Goal: Transaction & Acquisition: Purchase product/service

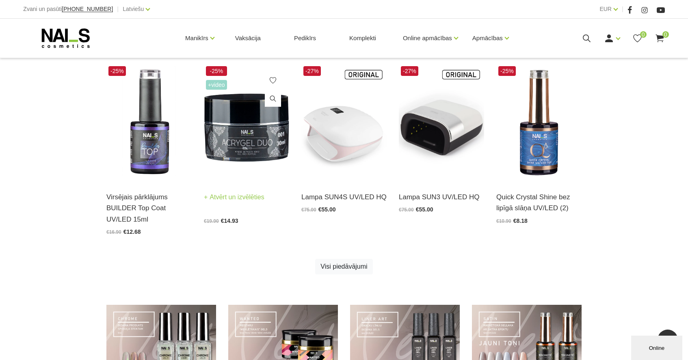
scroll to position [427, 0]
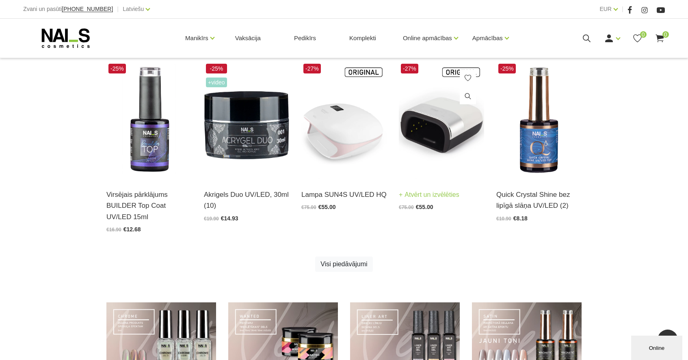
click at [411, 151] on img at bounding box center [441, 120] width 85 height 117
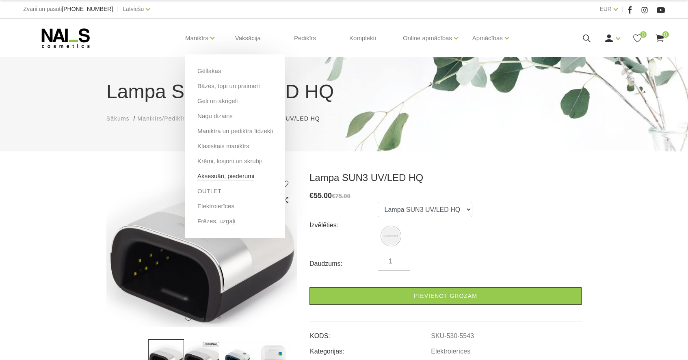
click at [231, 178] on link "Aksesuāri, piederumi" at bounding box center [225, 176] width 57 height 9
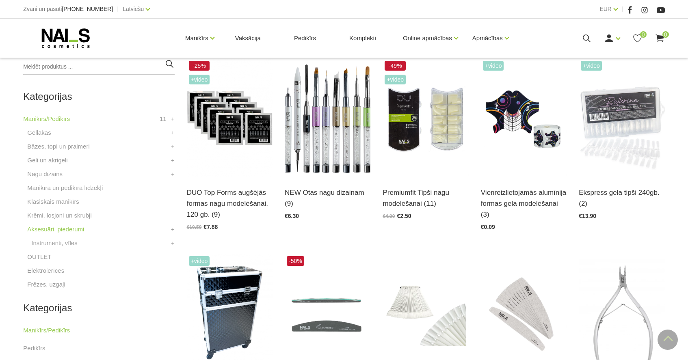
scroll to position [199, 0]
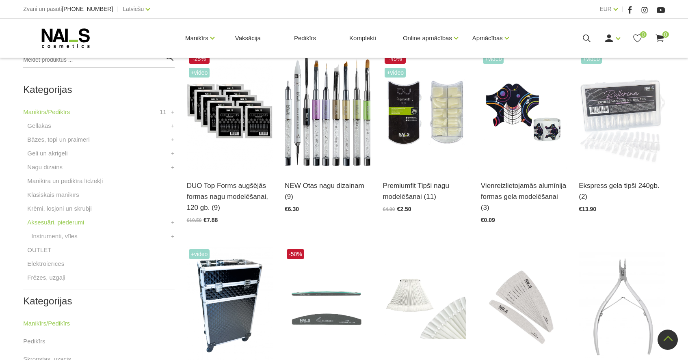
click at [86, 239] on li "Instrumenti, vīles Knaibles Otas Pincetes Standziņas, šķērītes Vīles Formas, ti…" at bounding box center [100, 236] width 147 height 10
click at [171, 238] on link "+" at bounding box center [173, 236] width 4 height 10
click at [47, 304] on link "Vīles" at bounding box center [41, 305] width 13 height 10
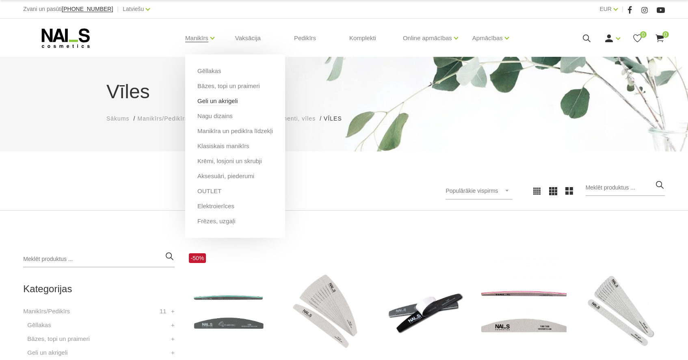
click at [216, 101] on link "Geli un akrigeli" at bounding box center [217, 101] width 40 height 9
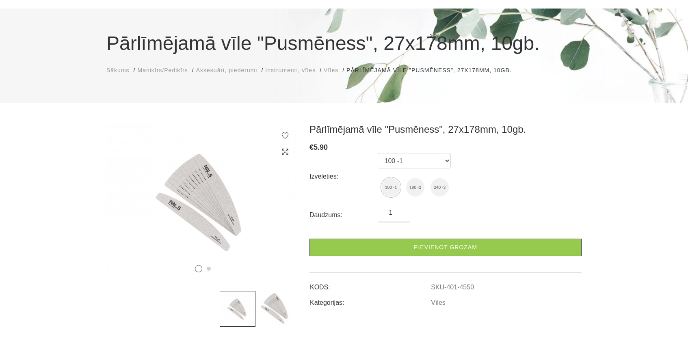
scroll to position [49, 0]
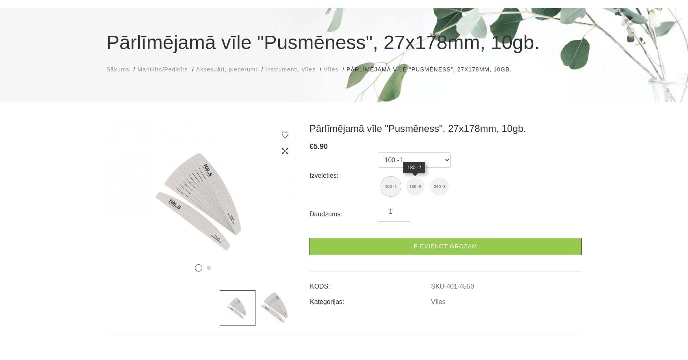
click at [415, 185] on img at bounding box center [415, 186] width 18 height 18
select select "4551"
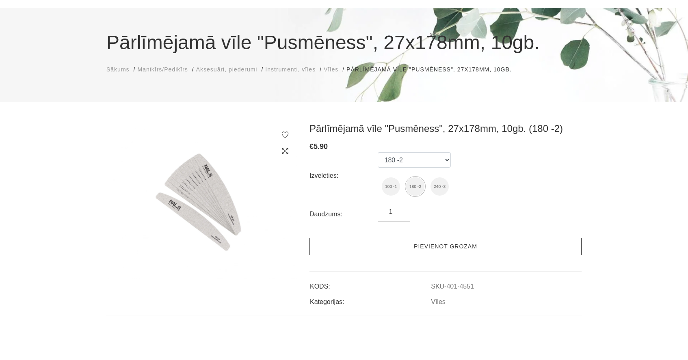
click at [409, 249] on link "Pievienot grozam" at bounding box center [445, 246] width 272 height 17
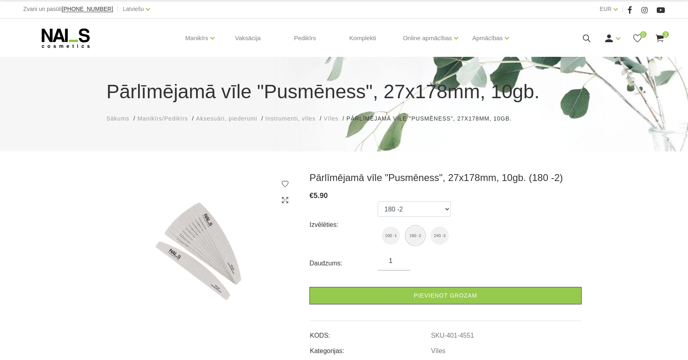
scroll to position [0, 0]
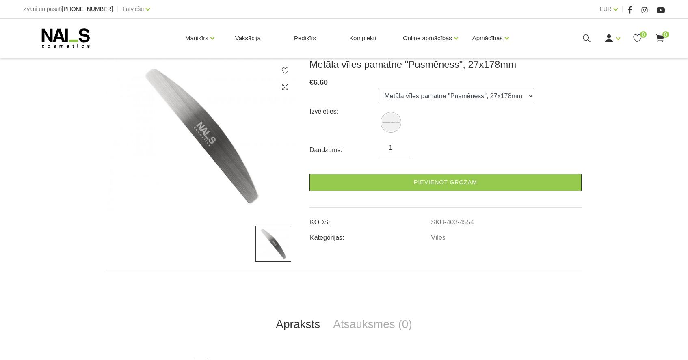
scroll to position [110, 0]
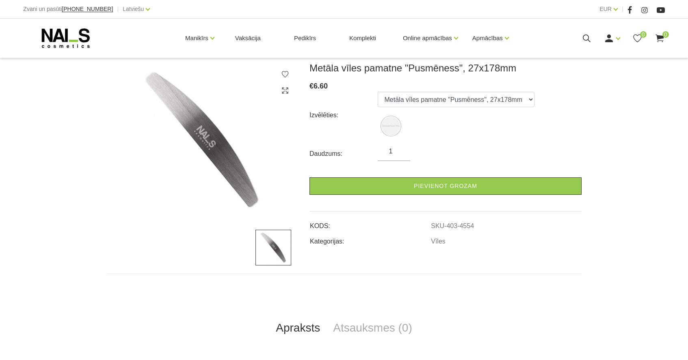
type input "2"
click at [401, 151] on input "2" at bounding box center [393, 152] width 32 height 10
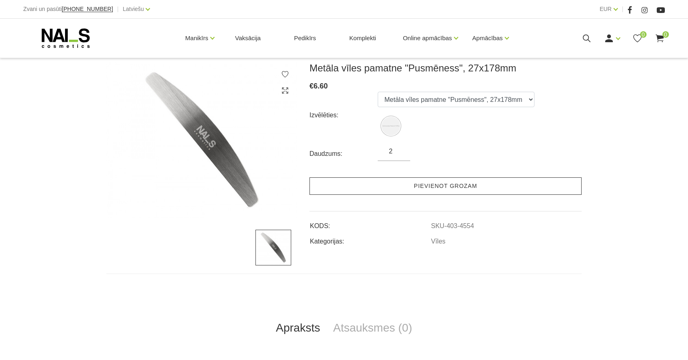
click at [414, 193] on link "Pievienot grozam" at bounding box center [445, 185] width 272 height 17
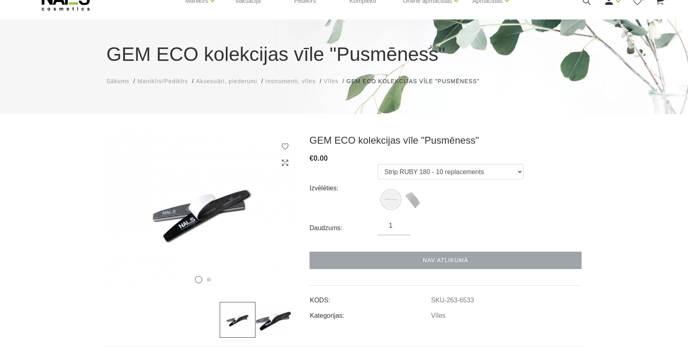
scroll to position [47, 0]
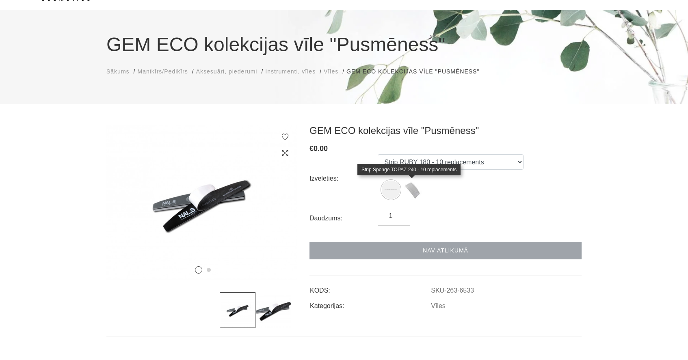
click at [417, 192] on img at bounding box center [412, 189] width 20 height 20
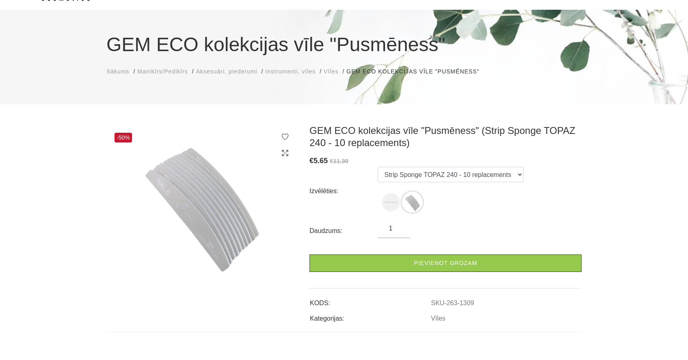
click at [399, 195] on label at bounding box center [391, 202] width 18 height 18
select select "1306"
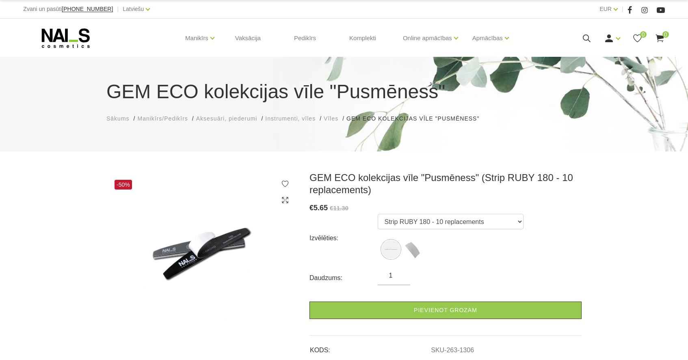
scroll to position [0, 0]
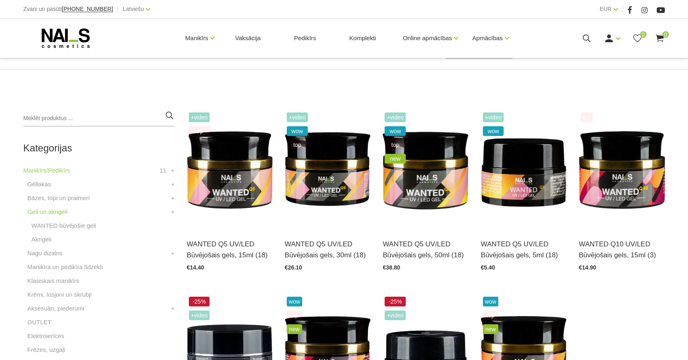
scroll to position [142, 0]
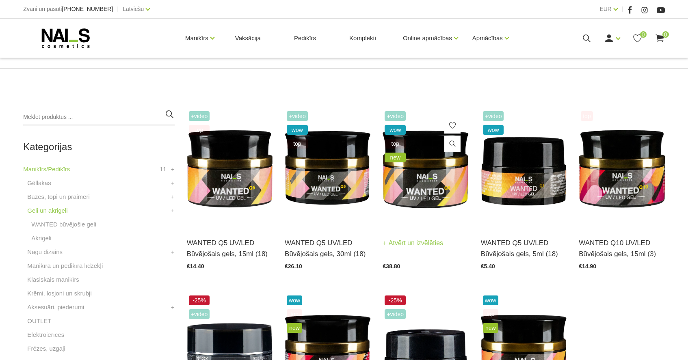
click at [406, 222] on img at bounding box center [425, 168] width 86 height 118
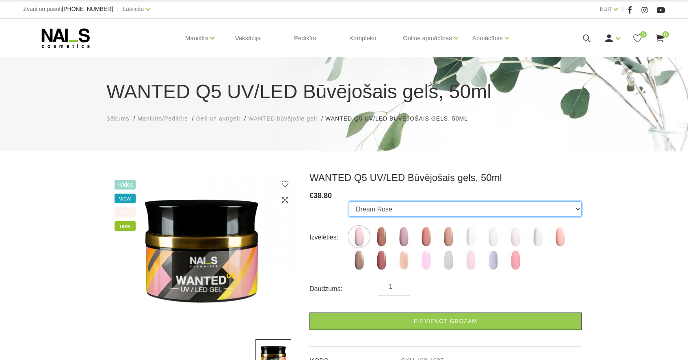
click at [444, 210] on select "Dream Rose Caramel Nude Sparkle Mood Macchiato Premium Clear Pastel Porcelain B…" at bounding box center [465, 208] width 233 height 15
select select "6145"
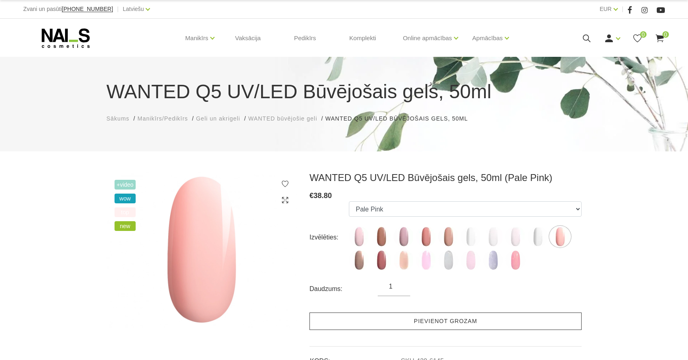
click at [395, 321] on link "Pievienot grozam" at bounding box center [445, 321] width 272 height 17
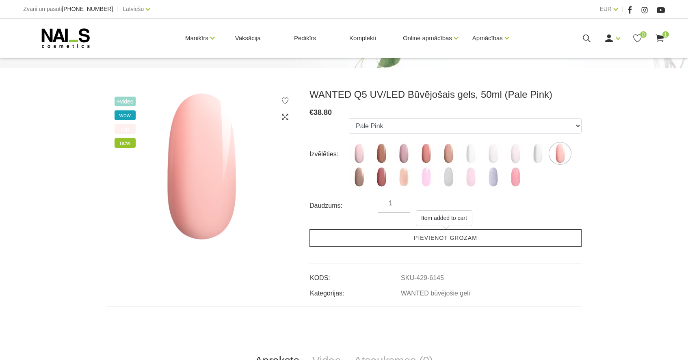
scroll to position [94, 0]
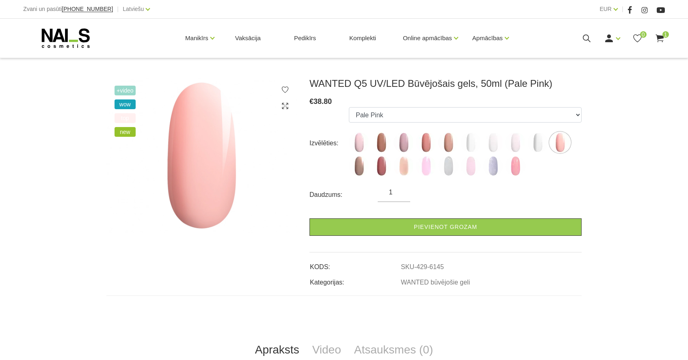
click at [130, 136] on span "new" at bounding box center [124, 132] width 21 height 10
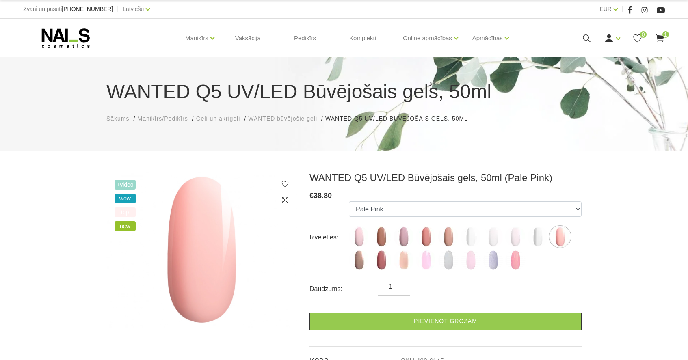
scroll to position [0, 0]
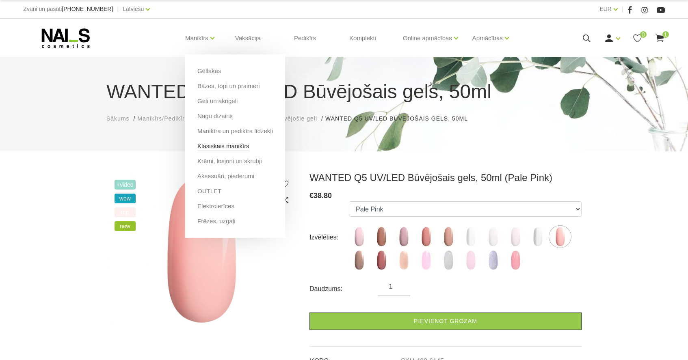
click at [229, 149] on link "Klasiskais manikīrs" at bounding box center [223, 146] width 52 height 9
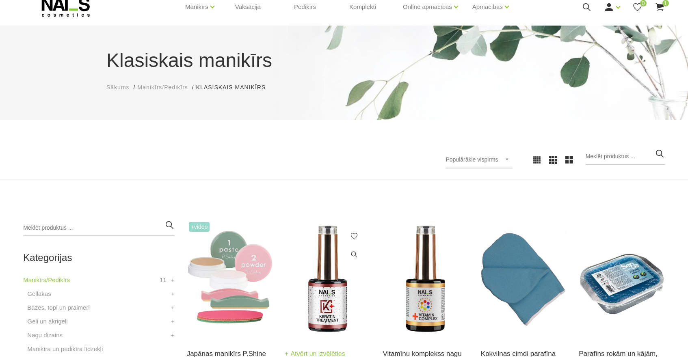
scroll to position [30, 0]
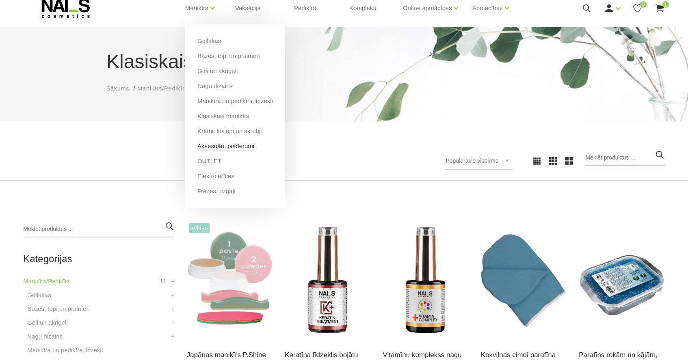
click at [246, 146] on link "Aksesuāri, piederumi" at bounding box center [225, 146] width 57 height 9
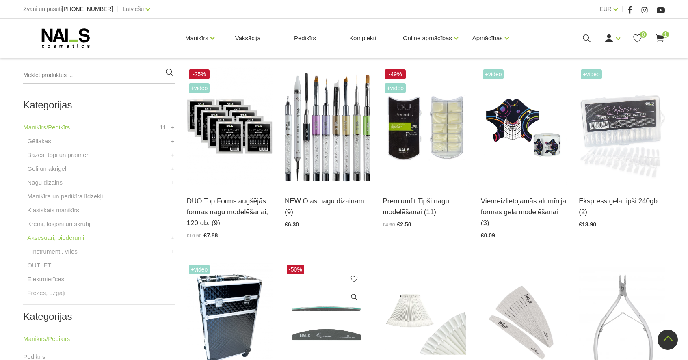
scroll to position [180, 0]
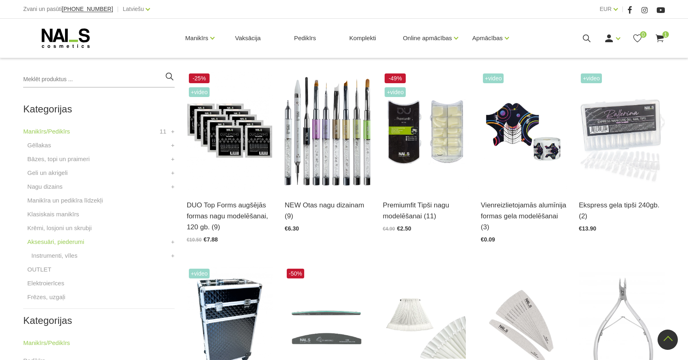
click at [81, 256] on li "Instrumenti, vīles Knaibles Otas Pincetes Standziņas, šķērītes Vīles Formas, ti…" at bounding box center [100, 256] width 147 height 10
click at [173, 256] on link "+" at bounding box center [173, 256] width 4 height 10
click at [86, 308] on link "Standziņas, šķērītes" at bounding box center [62, 311] width 55 height 10
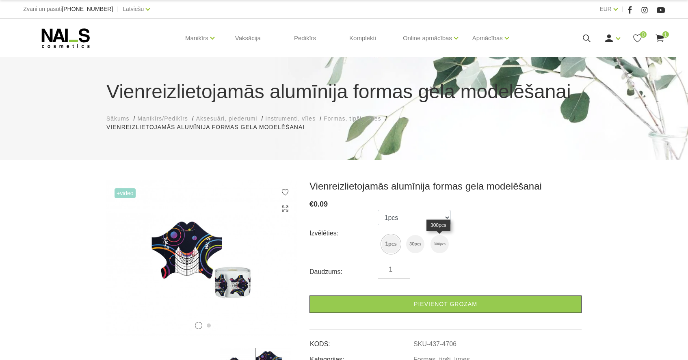
click at [434, 248] on img at bounding box center [439, 244] width 18 height 18
select select "4707"
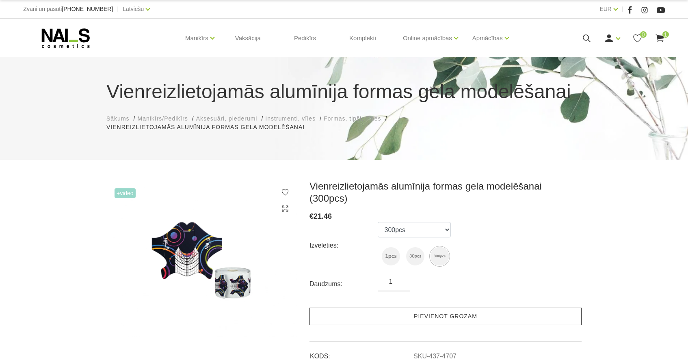
click at [437, 308] on link "Pievienot grozam" at bounding box center [445, 316] width 272 height 17
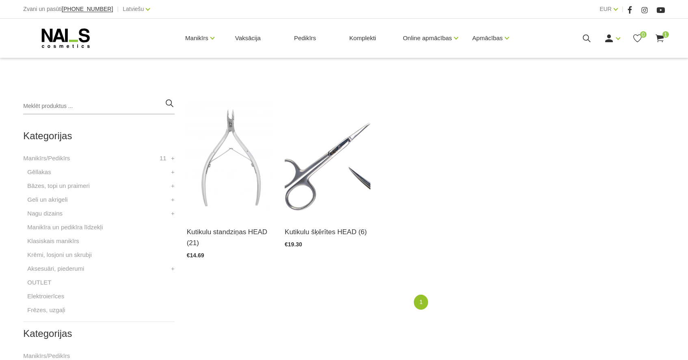
scroll to position [153, 0]
click at [45, 313] on link "Frēzes, uzgaļi" at bounding box center [46, 310] width 38 height 10
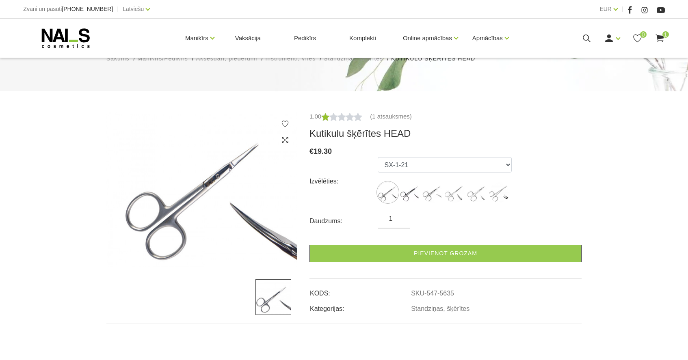
scroll to position [62, 0]
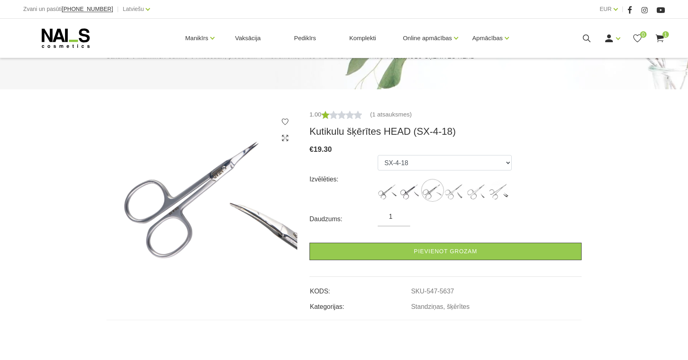
click at [408, 172] on ul "SX-1-21 SX-2-18 SX-4-18 SXL-3-21 for Left-handed SX-5-18 SX-702" at bounding box center [444, 179] width 134 height 49
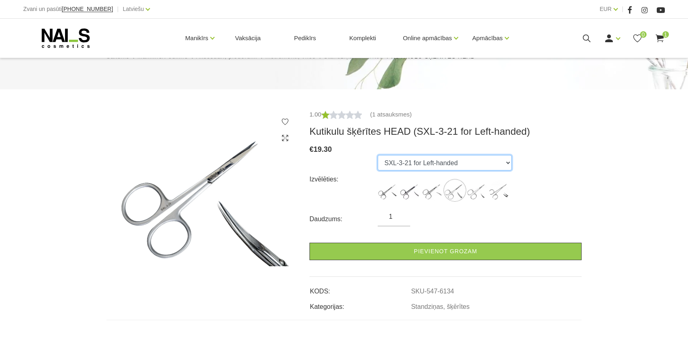
click at [405, 162] on select "SX-1-21 SX-2-18 SX-4-18 SXL-3-21 for Left-handed SX-5-18 SX-702" at bounding box center [444, 162] width 134 height 15
select select "5635"
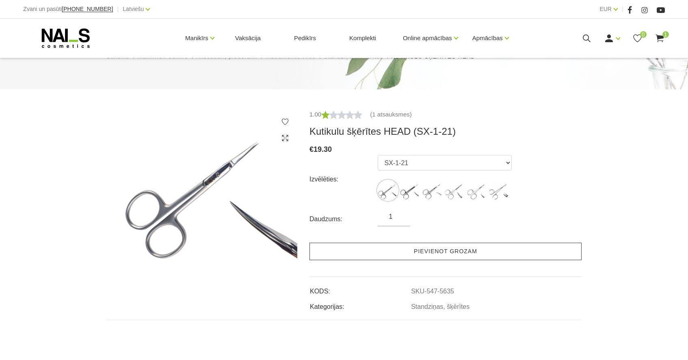
click at [420, 249] on link "Pievienot grozam" at bounding box center [445, 251] width 272 height 17
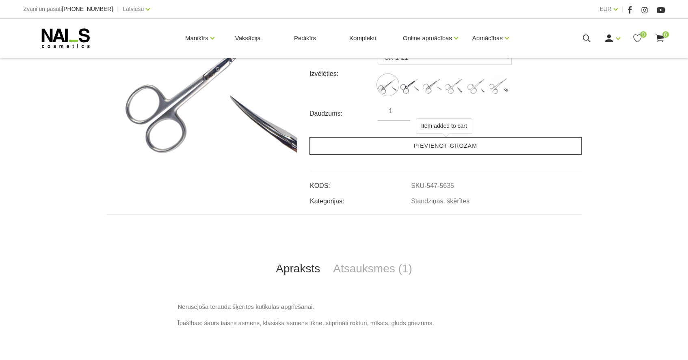
scroll to position [188, 0]
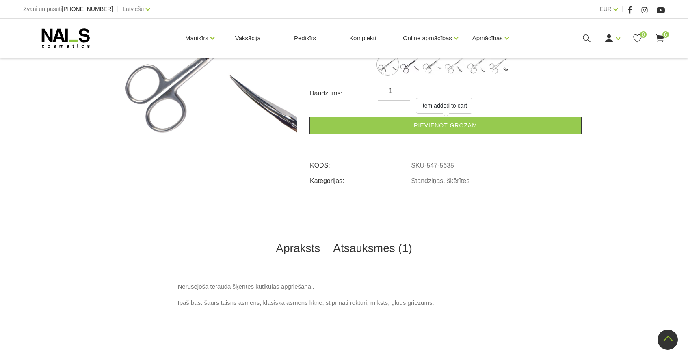
click at [398, 245] on link "Atsauksmes (1)" at bounding box center [372, 248] width 92 height 27
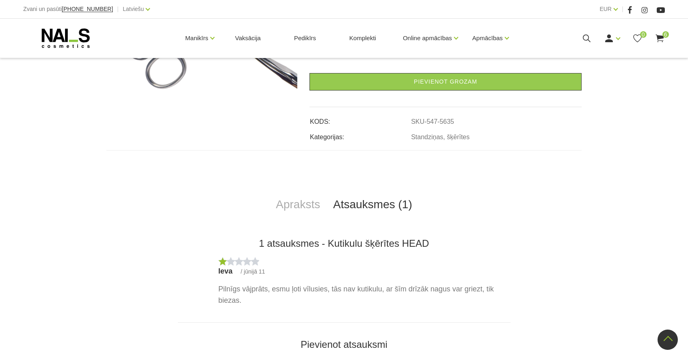
scroll to position [234, 0]
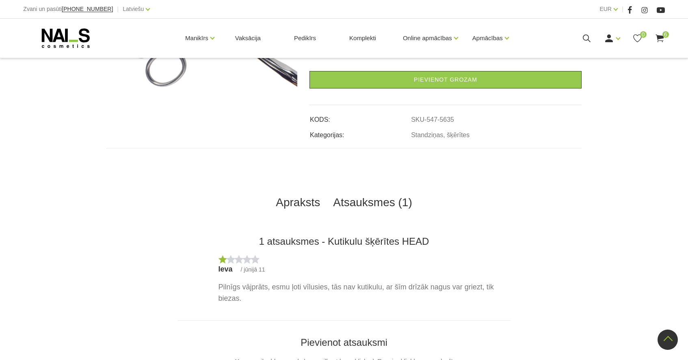
click at [304, 204] on link "Apraksts" at bounding box center [297, 202] width 57 height 27
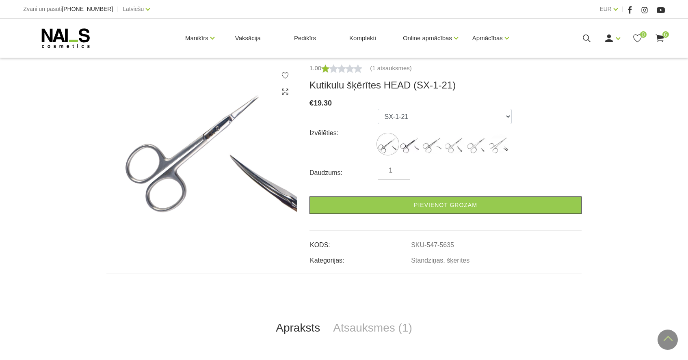
scroll to position [65, 0]
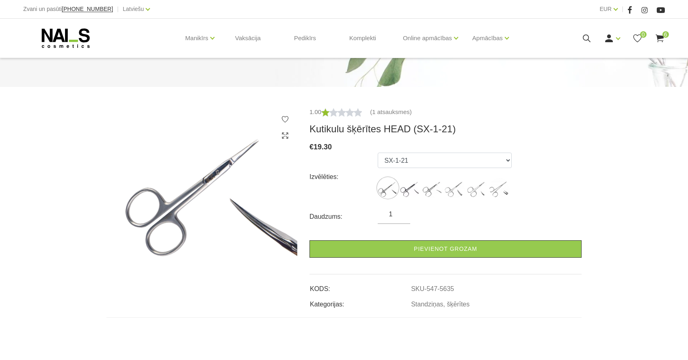
click at [658, 37] on use at bounding box center [659, 38] width 8 height 8
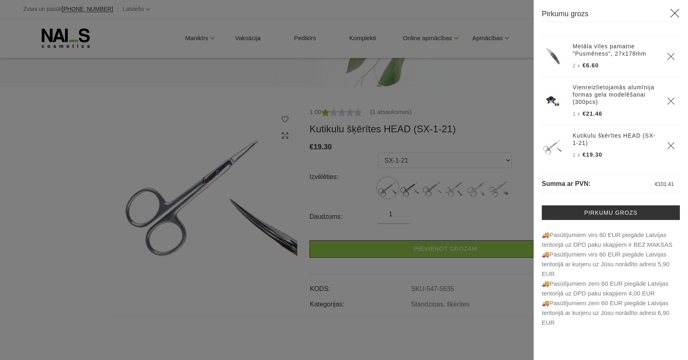
scroll to position [115, 0]
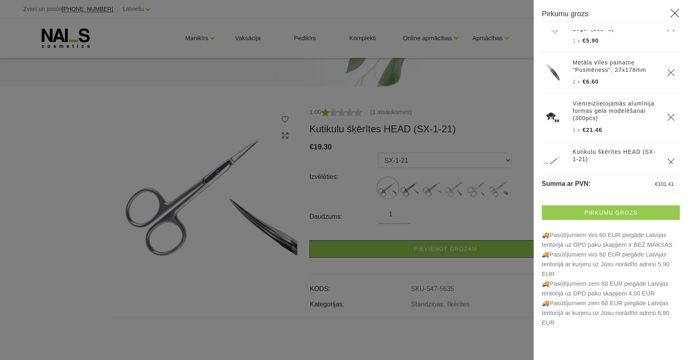
click at [642, 211] on link "Pirkumu grozs" at bounding box center [610, 212] width 138 height 15
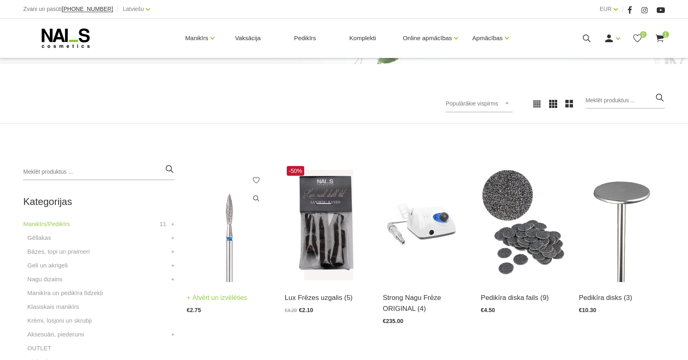
scroll to position [87, 0]
click at [240, 225] on img at bounding box center [230, 223] width 86 height 118
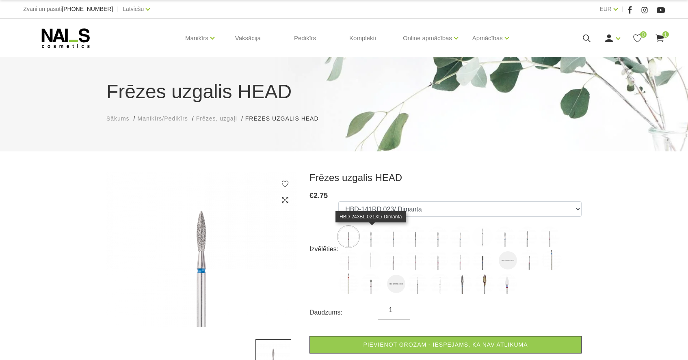
click at [375, 233] on img at bounding box center [370, 236] width 20 height 20
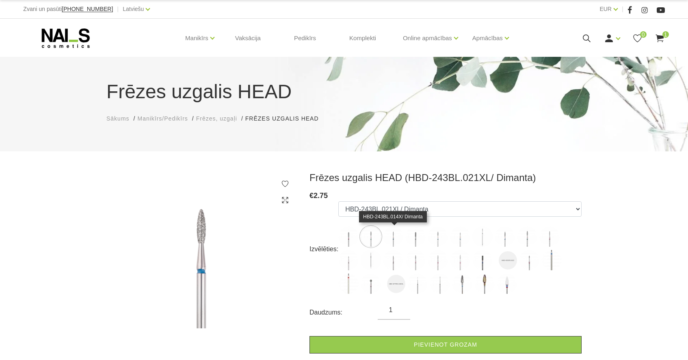
click at [397, 231] on img at bounding box center [393, 236] width 20 height 20
click at [418, 231] on img at bounding box center [415, 236] width 20 height 20
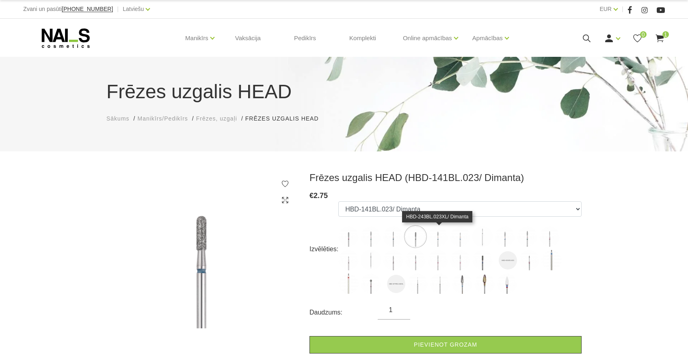
click at [438, 233] on img at bounding box center [437, 236] width 20 height 20
click at [462, 235] on img at bounding box center [460, 236] width 20 height 20
click at [494, 234] on ul "HBD-141RD.023/ Dimanta HBD-243BL.021XL/ Dimanta HBD-243BL.014X/ Dimanta HBD-141…" at bounding box center [459, 249] width 243 height 96
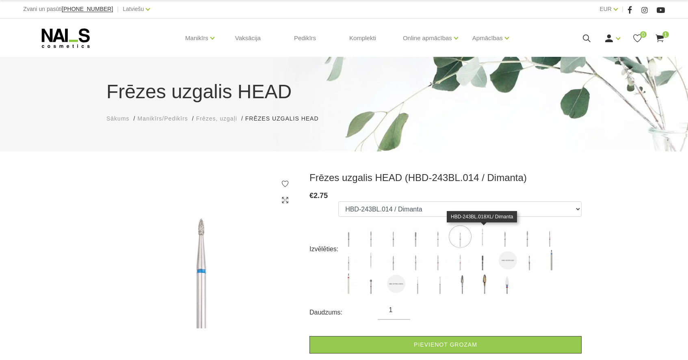
click at [483, 231] on img at bounding box center [482, 236] width 20 height 20
click at [513, 233] on img at bounding box center [504, 236] width 20 height 20
click at [531, 231] on img at bounding box center [527, 236] width 20 height 20
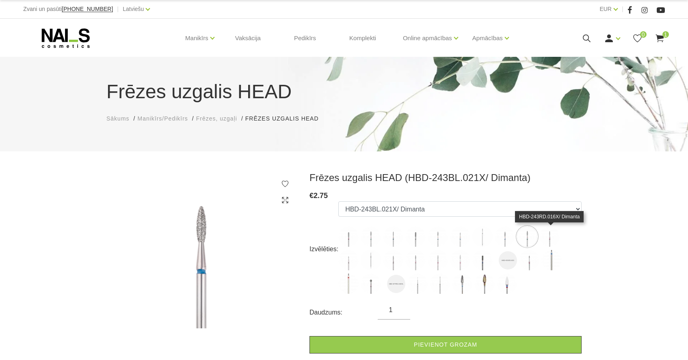
click at [550, 232] on img at bounding box center [549, 236] width 20 height 20
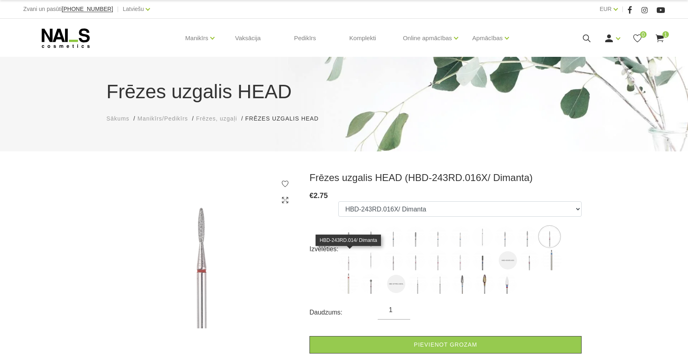
click at [353, 266] on img at bounding box center [348, 260] width 20 height 20
click at [375, 265] on img at bounding box center [370, 260] width 20 height 20
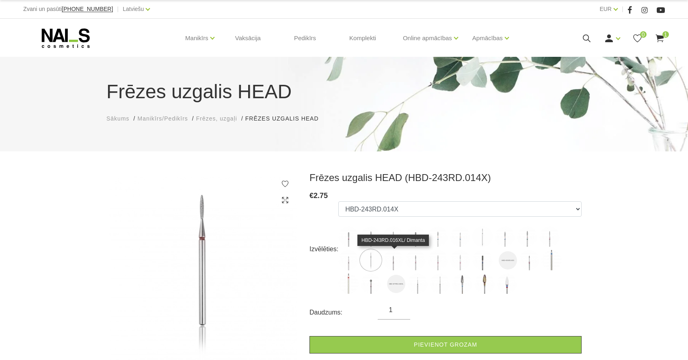
click at [400, 264] on img at bounding box center [393, 260] width 20 height 20
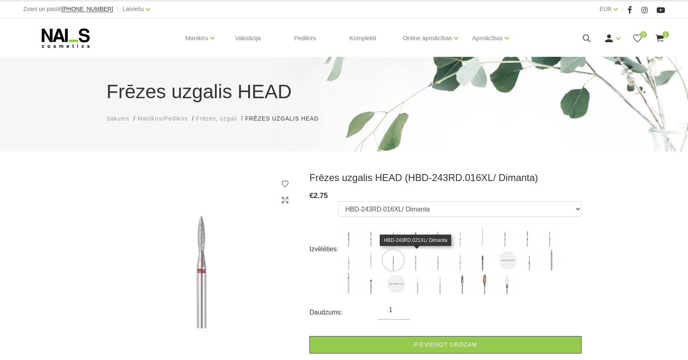
click at [412, 262] on img at bounding box center [415, 260] width 20 height 20
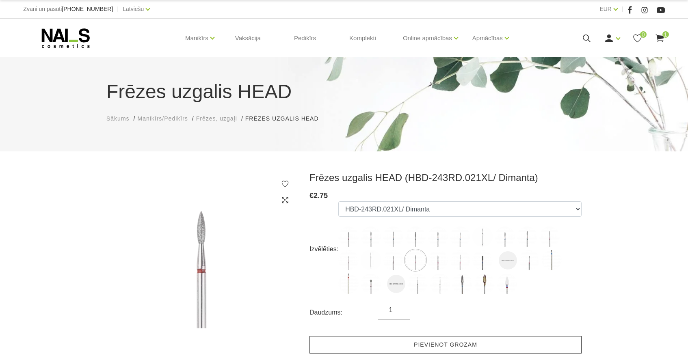
click at [416, 343] on link "Pievienot grozam" at bounding box center [445, 344] width 272 height 17
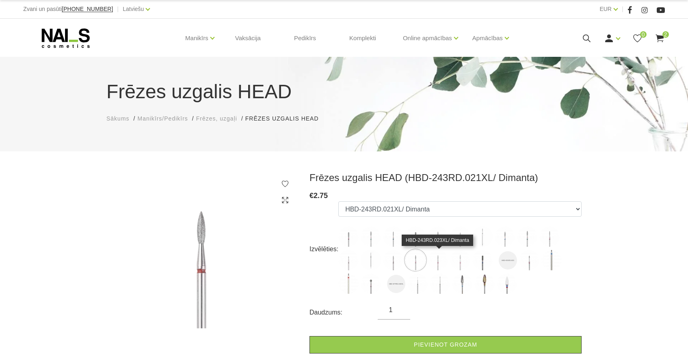
click at [436, 266] on img at bounding box center [437, 260] width 20 height 20
click at [484, 261] on img at bounding box center [482, 260] width 20 height 20
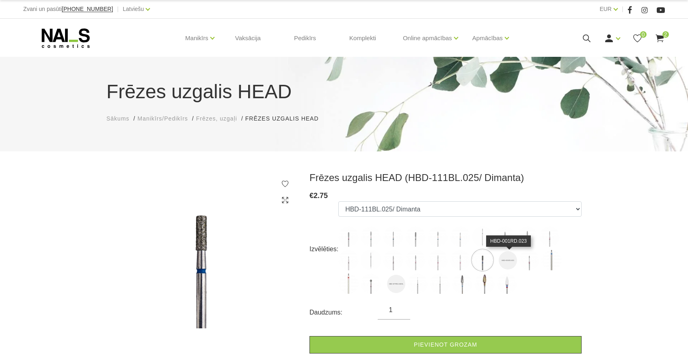
click at [513, 256] on img at bounding box center [507, 260] width 18 height 18
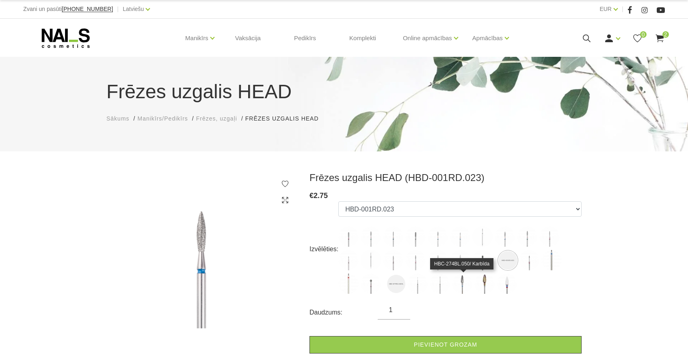
click at [463, 287] on img at bounding box center [462, 284] width 20 height 20
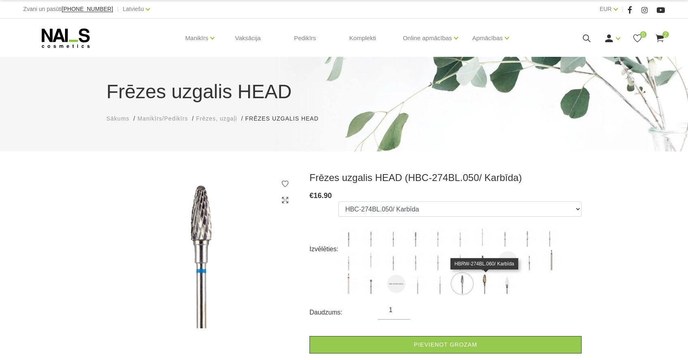
click at [478, 287] on img at bounding box center [484, 284] width 20 height 20
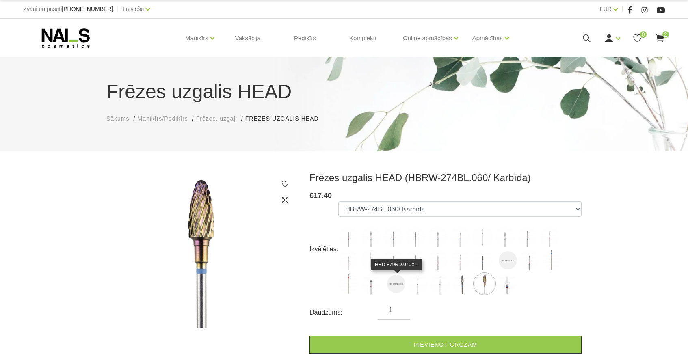
click at [395, 281] on img at bounding box center [396, 284] width 18 height 18
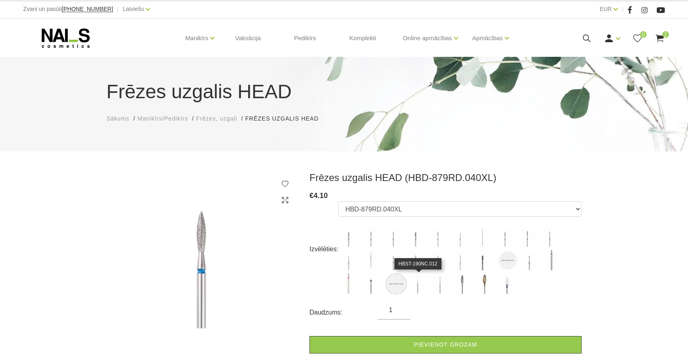
click at [420, 288] on img at bounding box center [417, 284] width 20 height 20
click at [436, 286] on img at bounding box center [439, 284] width 20 height 20
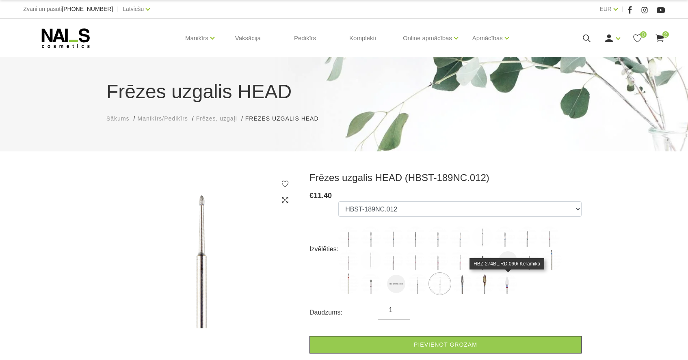
click at [503, 285] on img at bounding box center [506, 284] width 20 height 20
select select "5388"
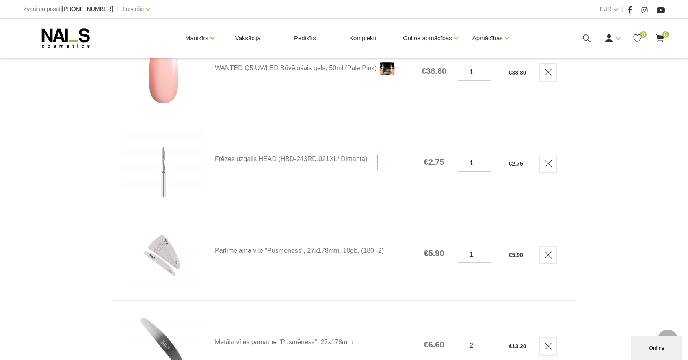
scroll to position [182, 0]
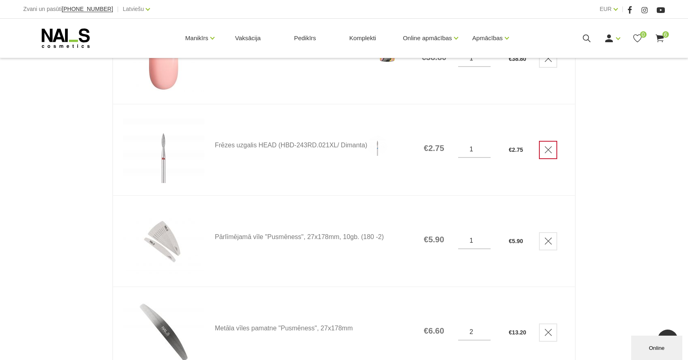
click at [546, 153] on icon "Delete" at bounding box center [548, 150] width 8 height 8
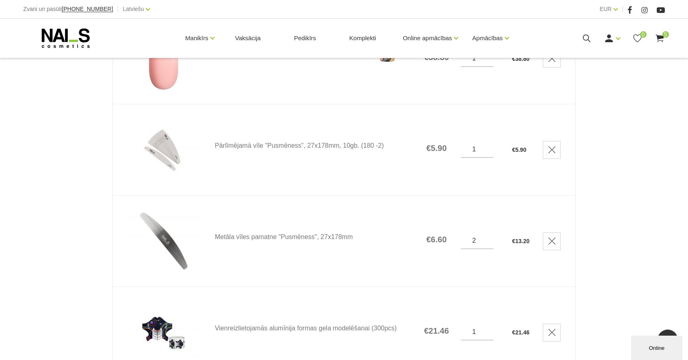
click at [478, 149] on input "1" at bounding box center [477, 149] width 32 height 7
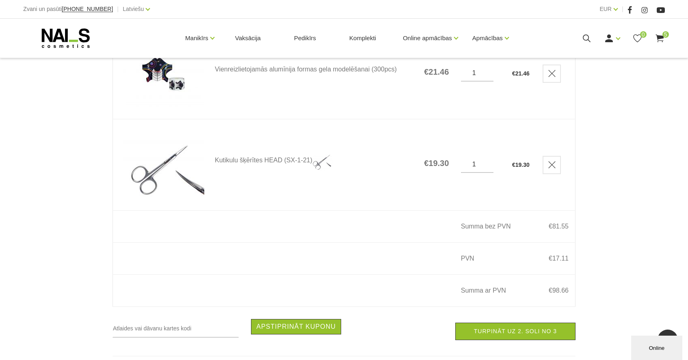
scroll to position [448, 0]
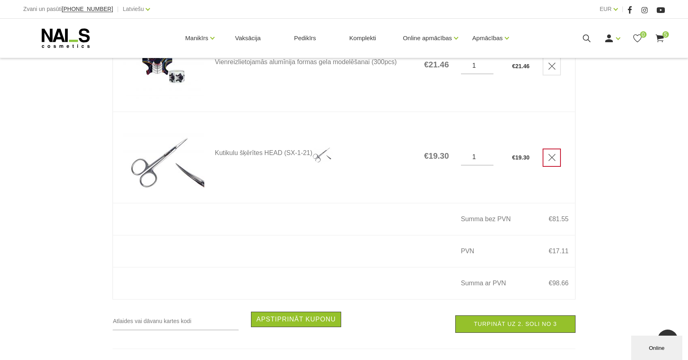
click at [549, 162] on link "Delete" at bounding box center [551, 158] width 18 height 18
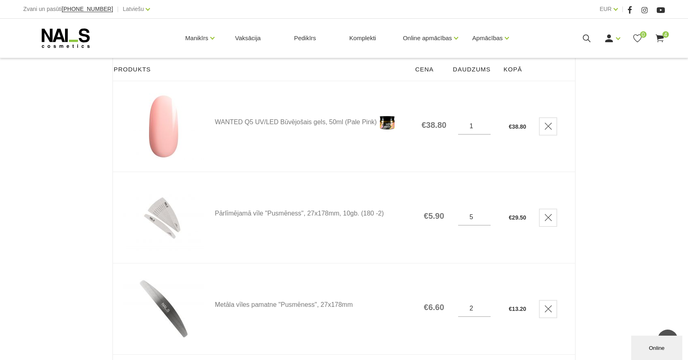
scroll to position [91, 0]
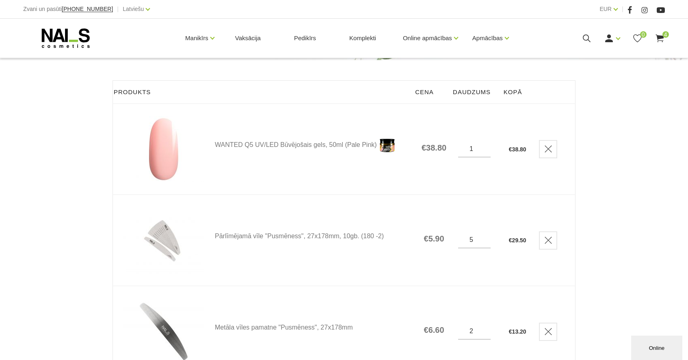
type input "6"
click at [482, 238] on input "6" at bounding box center [474, 239] width 32 height 7
click at [599, 216] on div "Pirkumu grozs Sākums Pirkumu grozs Pirkumu grozs Produkts Cena Daudzums Kopā WA…" at bounding box center [344, 278] width 688 height 738
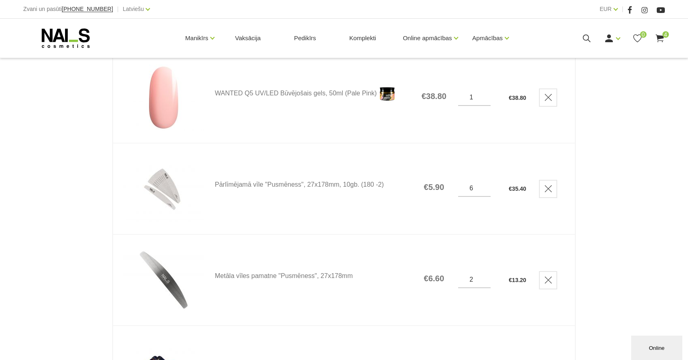
scroll to position [141, 0]
